Goal: Task Accomplishment & Management: Complete application form

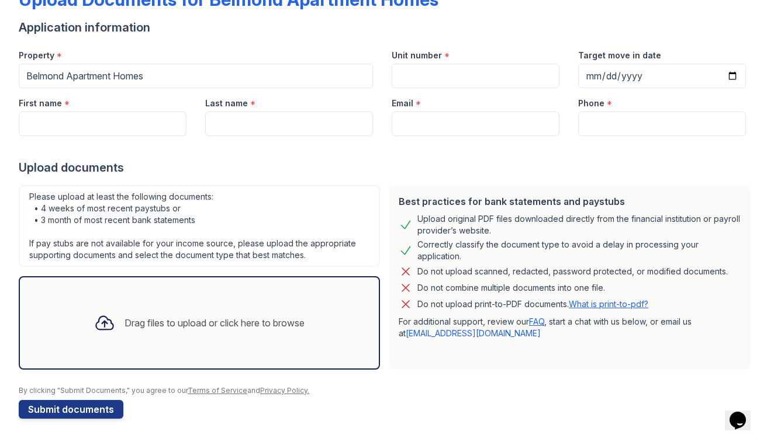
scroll to position [79, 0]
click at [537, 322] on link "FAQ" at bounding box center [536, 322] width 15 height 10
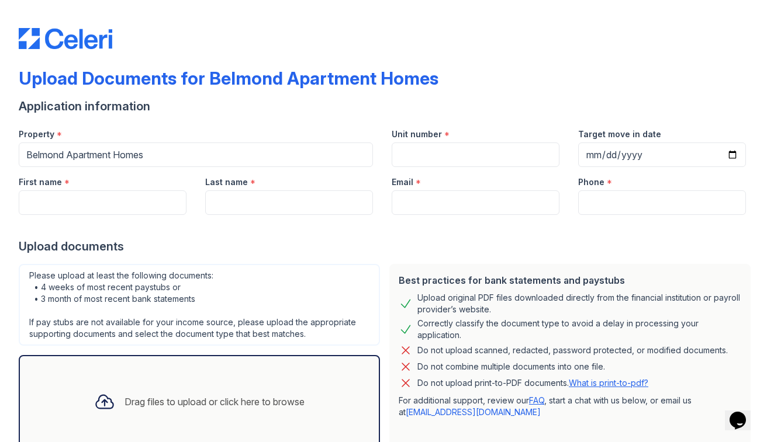
click at [101, 396] on icon at bounding box center [104, 402] width 17 height 13
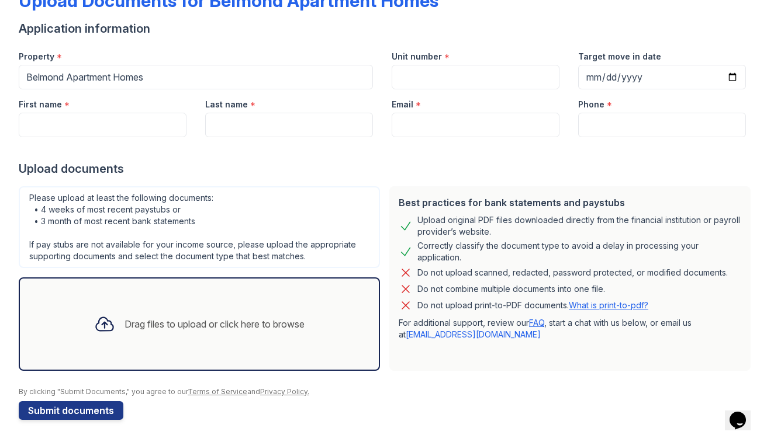
click at [413, 391] on div "By clicking "Submit Documents," you agree to our Terms of Service and Privacy P…" at bounding box center [387, 392] width 736 height 9
click at [154, 323] on div "Drag files to upload or click here to browse" at bounding box center [214, 324] width 180 height 14
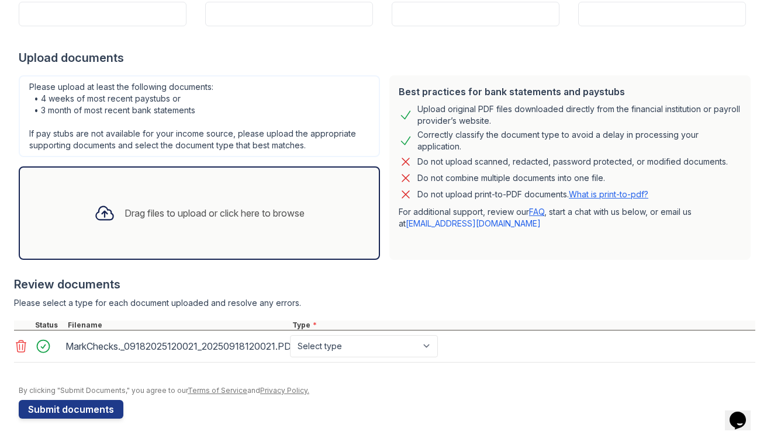
scroll to position [189, 0]
select select "paystub"
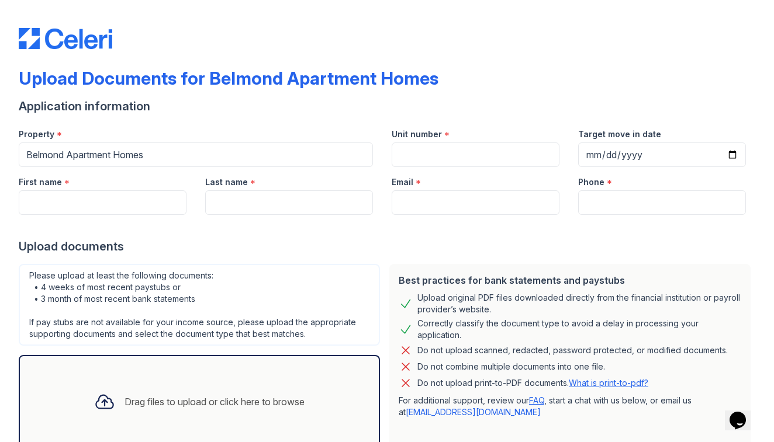
scroll to position [0, 0]
click at [419, 158] on input "Unit number" at bounding box center [476, 155] width 168 height 25
type input "9207"
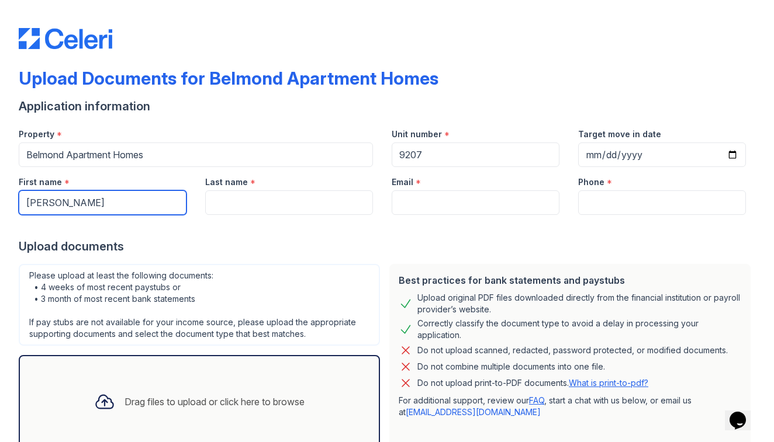
type input "[PERSON_NAME]"
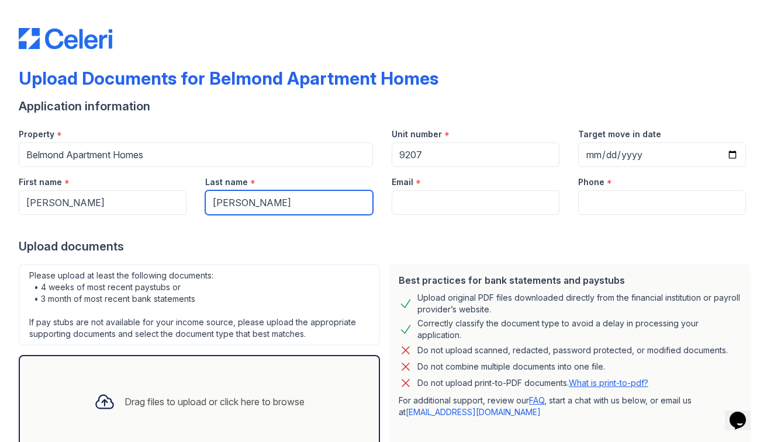
type input "[PERSON_NAME]"
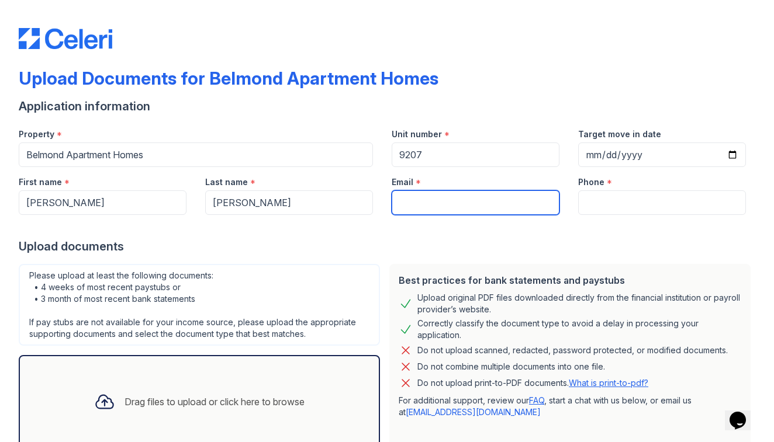
type input "[EMAIL_ADDRESS][DOMAIN_NAME]"
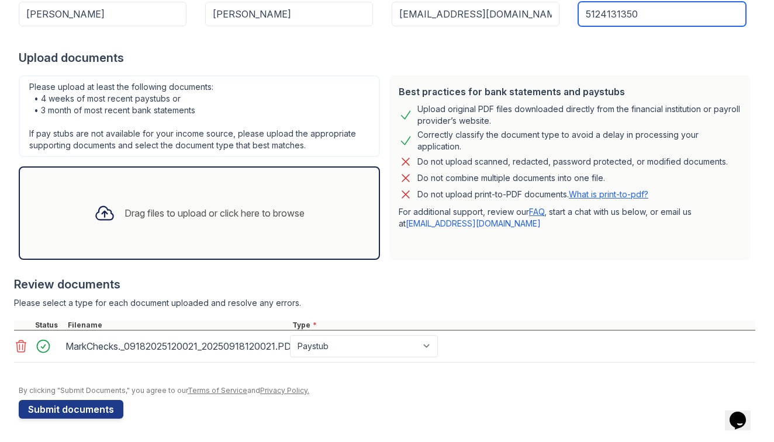
scroll to position [189, 0]
type input "5124131350"
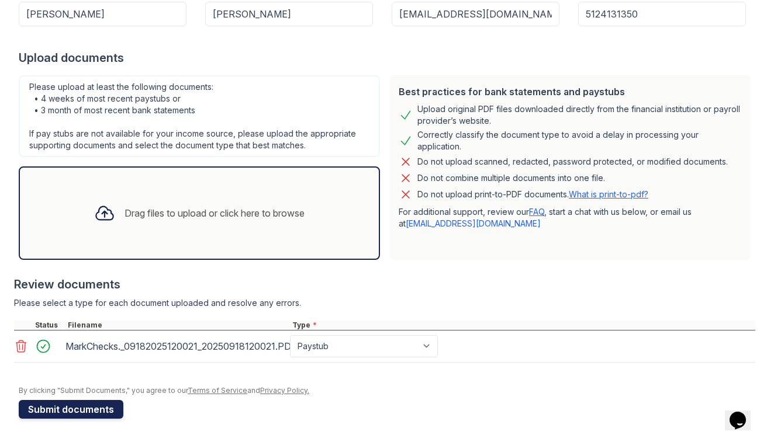
click at [75, 408] on button "Submit documents" at bounding box center [71, 409] width 105 height 19
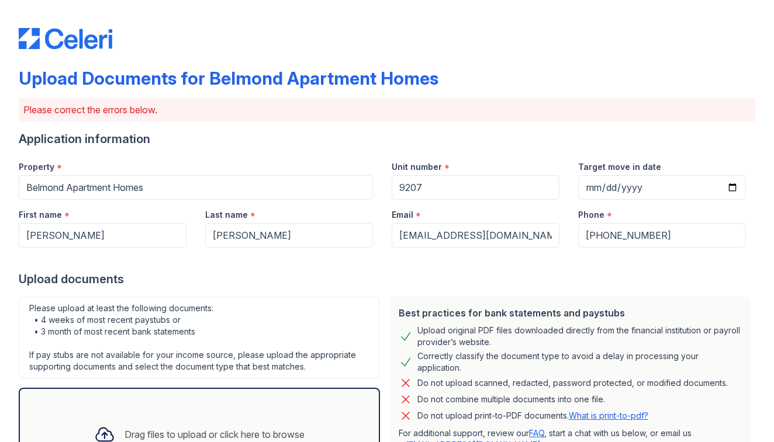
scroll to position [0, 0]
